Goal: Find specific fact: Find specific fact

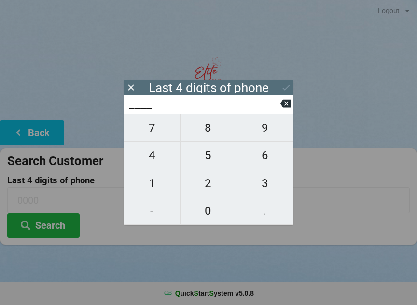
click at [158, 161] on span "4" at bounding box center [152, 155] width 56 height 20
type input "4___"
click at [283, 100] on button at bounding box center [286, 103] width 10 height 13
type input "____"
click at [255, 184] on span "3" at bounding box center [265, 183] width 57 height 20
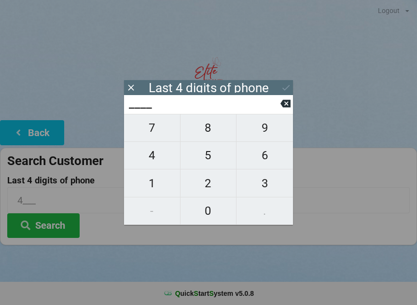
type input "3___"
click at [205, 154] on span "5" at bounding box center [209, 155] width 56 height 20
type input "35__"
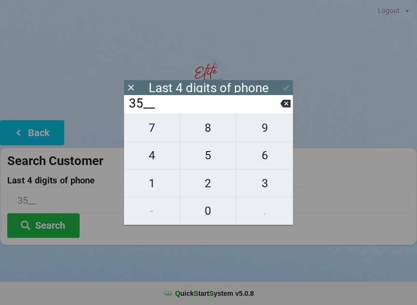
click at [267, 132] on span "9" at bounding box center [265, 128] width 57 height 20
type input "359_"
click at [206, 185] on span "2" at bounding box center [209, 183] width 56 height 20
type input "3592"
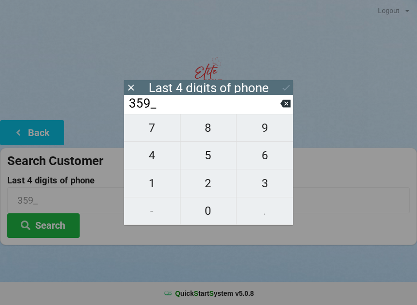
type input "3592"
click at [58, 233] on button "Search" at bounding box center [43, 225] width 72 height 25
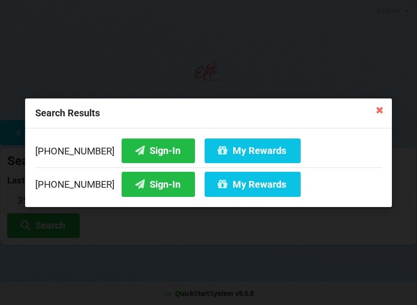
click at [150, 143] on button "Sign-In" at bounding box center [158, 150] width 73 height 25
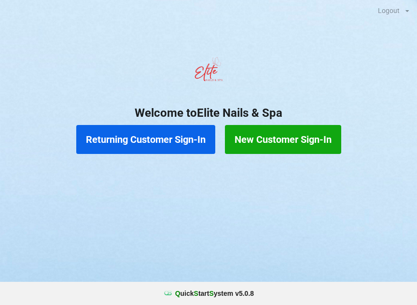
click at [135, 133] on button "Returning Customer Sign-In" at bounding box center [145, 139] width 139 height 29
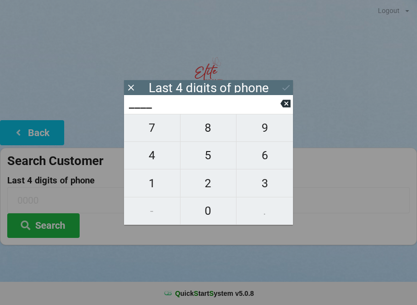
click at [209, 156] on span "5" at bounding box center [209, 155] width 56 height 20
type input "5___"
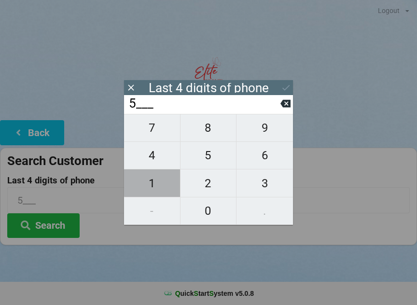
click at [156, 183] on span "1" at bounding box center [152, 183] width 56 height 20
type input "51__"
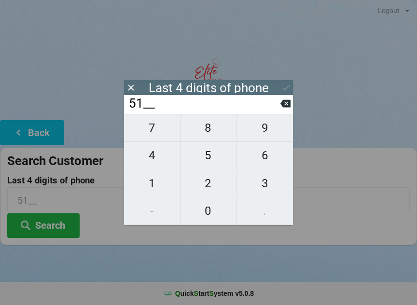
click at [209, 211] on span "0" at bounding box center [209, 211] width 56 height 20
type input "510_"
click at [268, 155] on span "6" at bounding box center [265, 155] width 57 height 20
type input "5106"
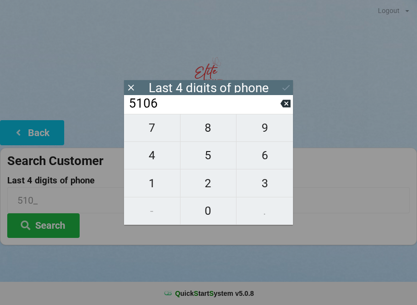
type input "5106"
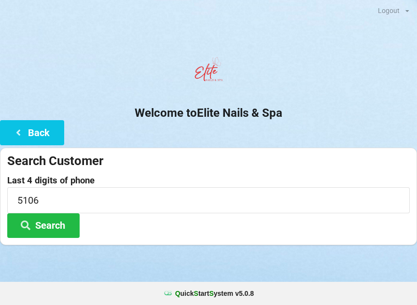
click at [295, 85] on div at bounding box center [208, 73] width 417 height 41
click at [42, 213] on button "Search" at bounding box center [43, 225] width 72 height 25
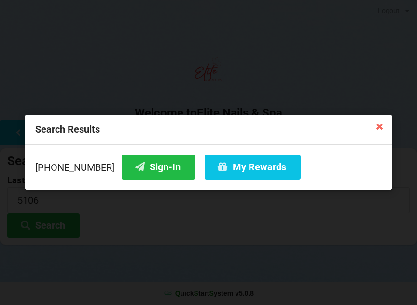
click at [135, 167] on button "Sign-In" at bounding box center [158, 167] width 73 height 25
